Goal: Task Accomplishment & Management: Manage account settings

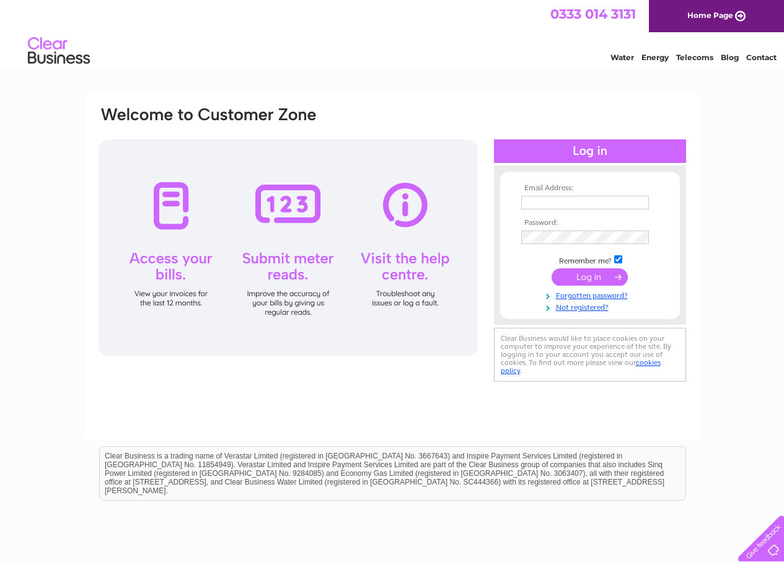
type input "jeangthompson@outlook.com"
click at [604, 278] on input "submit" at bounding box center [590, 276] width 76 height 17
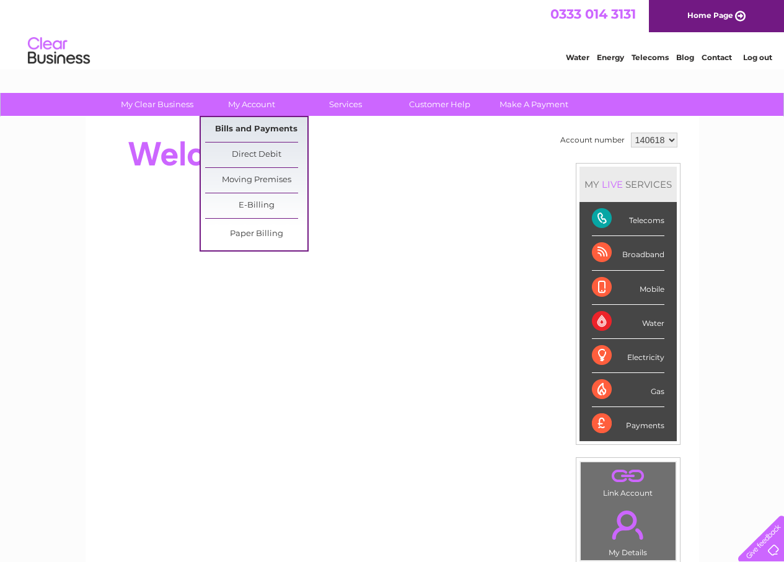
click at [242, 124] on link "Bills and Payments" at bounding box center [256, 129] width 102 height 25
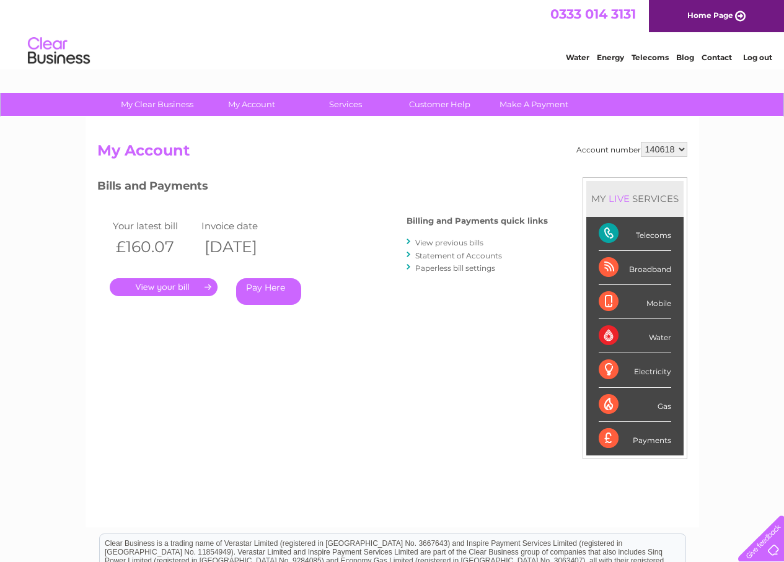
click at [164, 290] on link "." at bounding box center [164, 287] width 108 height 18
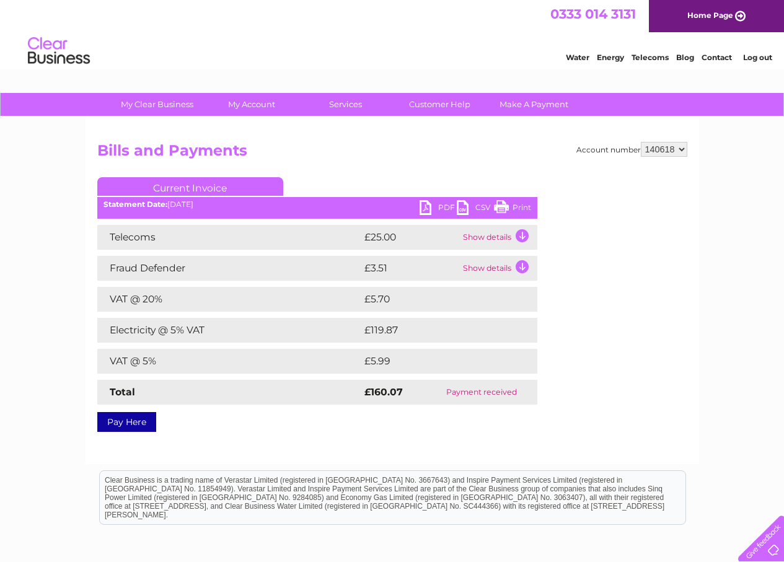
click at [441, 210] on link "PDF" at bounding box center [438, 209] width 37 height 18
